Goal: Go to known website: Access a specific website the user already knows

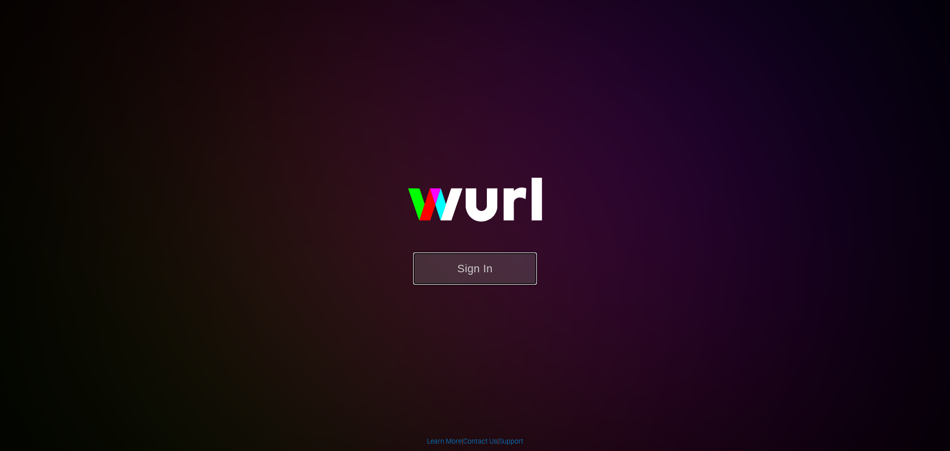
click at [492, 257] on button "Sign In" at bounding box center [475, 268] width 124 height 32
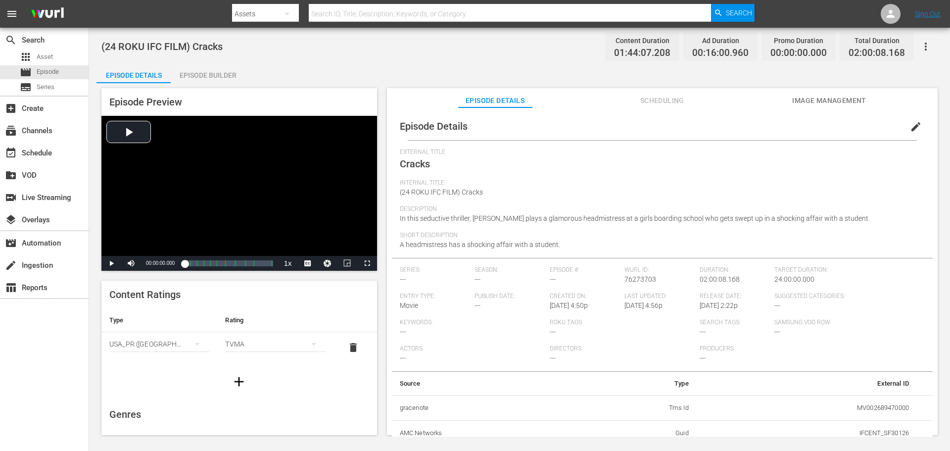
scroll to position [7, 0]
